Goal: Find specific page/section: Find specific page/section

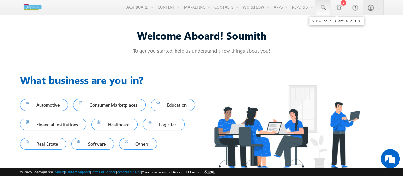
click at [323, 12] on link at bounding box center [322, 7] width 15 height 15
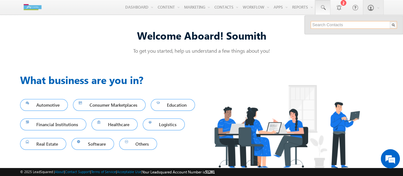
paste input "9890330211"
type input "9890330211"
